Goal: Find contact information: Find contact information

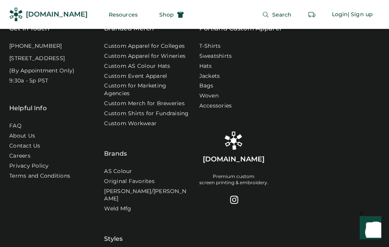
scroll to position [3096, 0]
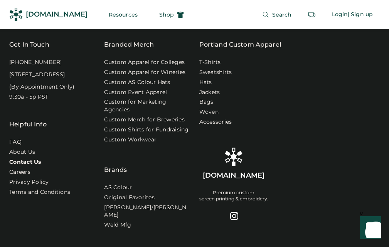
click at [28, 158] on link "Contact Us" at bounding box center [25, 162] width 32 height 8
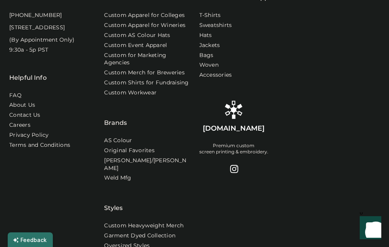
scroll to position [311, 0]
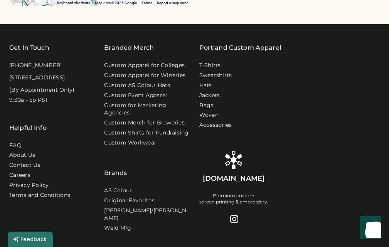
click at [43, 239] on ubdiv "Feedback" at bounding box center [30, 238] width 45 height 15
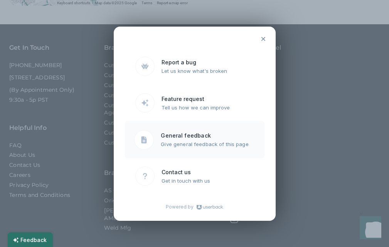
click at [174, 135] on ubdiv "General feedback" at bounding box center [208, 135] width 94 height 7
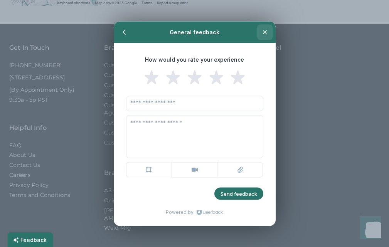
click at [265, 35] on icon at bounding box center [265, 32] width 6 height 6
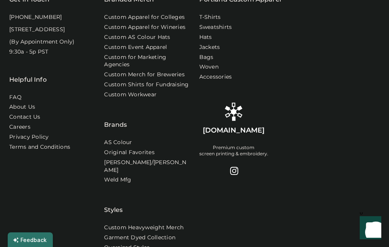
scroll to position [357, 0]
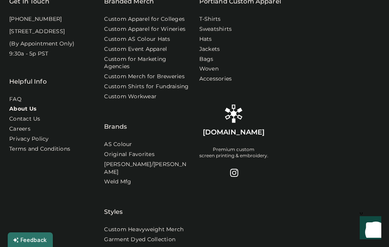
click at [26, 113] on link "About Us" at bounding box center [22, 109] width 27 height 8
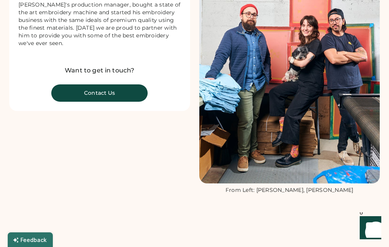
scroll to position [370, 0]
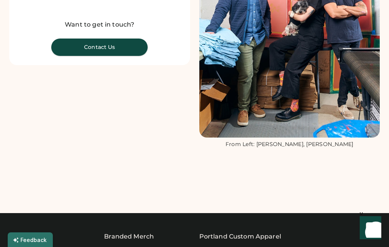
click at [92, 56] on button "Contact Us" at bounding box center [99, 47] width 96 height 17
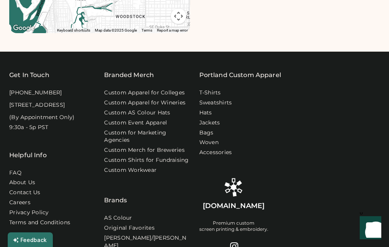
scroll to position [277, 0]
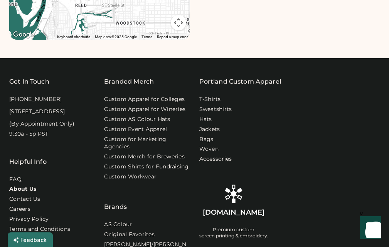
click at [32, 193] on link "About Us" at bounding box center [22, 189] width 27 height 8
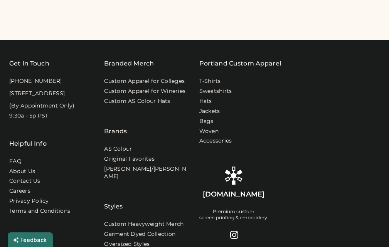
scroll to position [415, 0]
